Goal: Find specific page/section: Find specific page/section

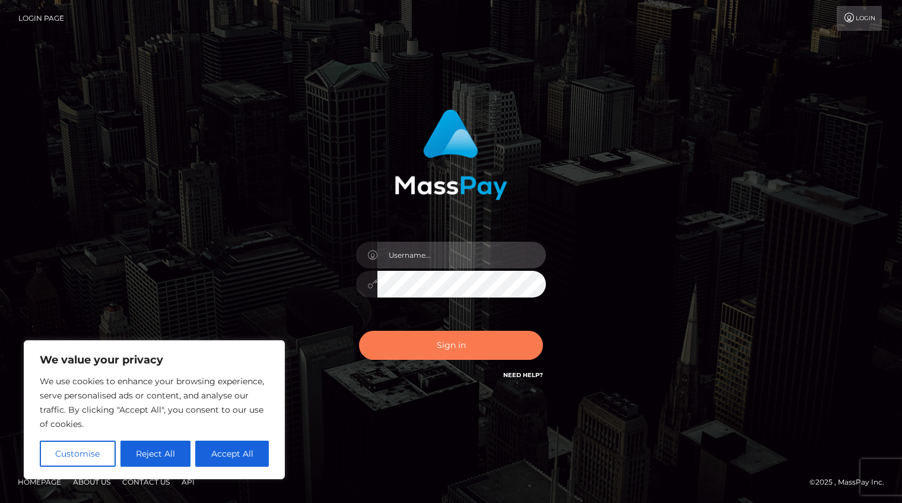
type input "Shany.Luminary"
click at [464, 348] on button "Sign in" at bounding box center [451, 345] width 184 height 29
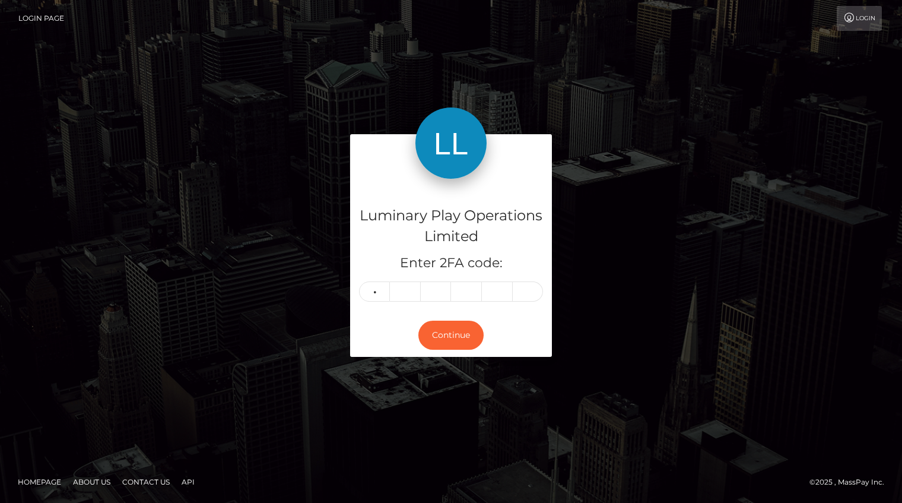
type input "0"
type input "6"
type input "9"
type input "2"
type input "9"
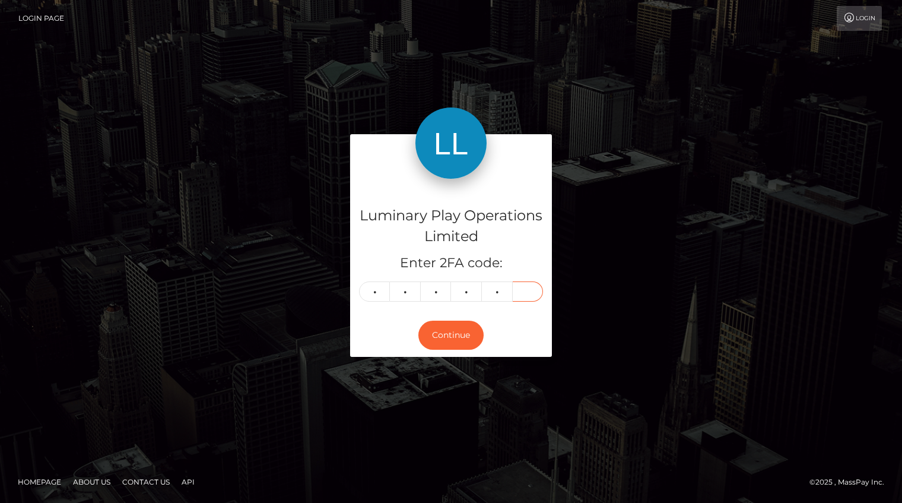
type input "3"
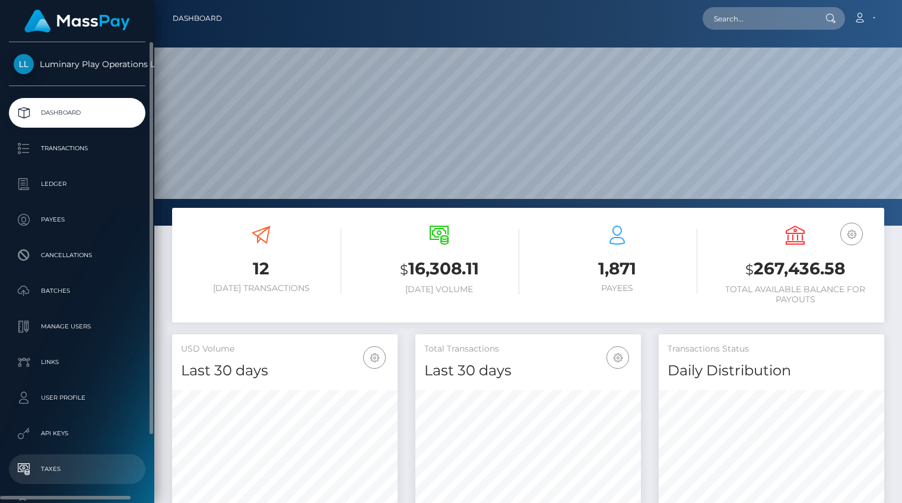
scroll to position [210, 226]
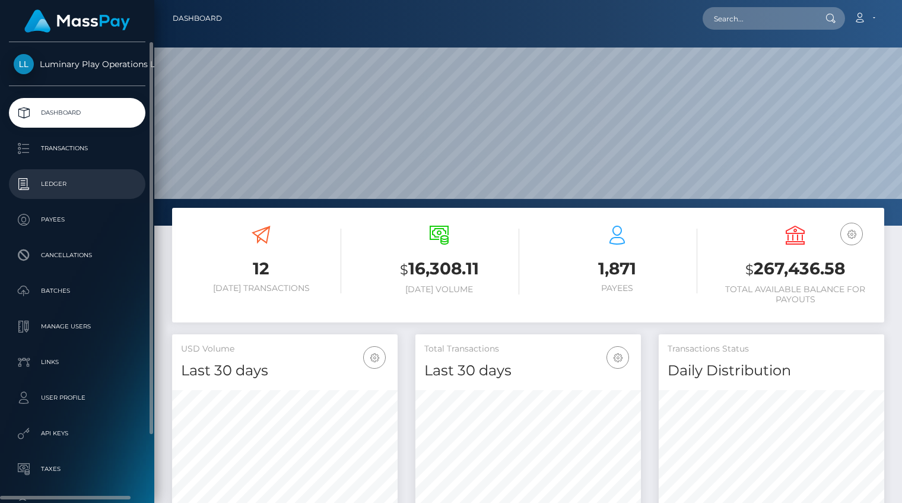
click at [45, 183] on p "Ledger" at bounding box center [77, 184] width 127 height 18
